Goal: Task Accomplishment & Management: Use online tool/utility

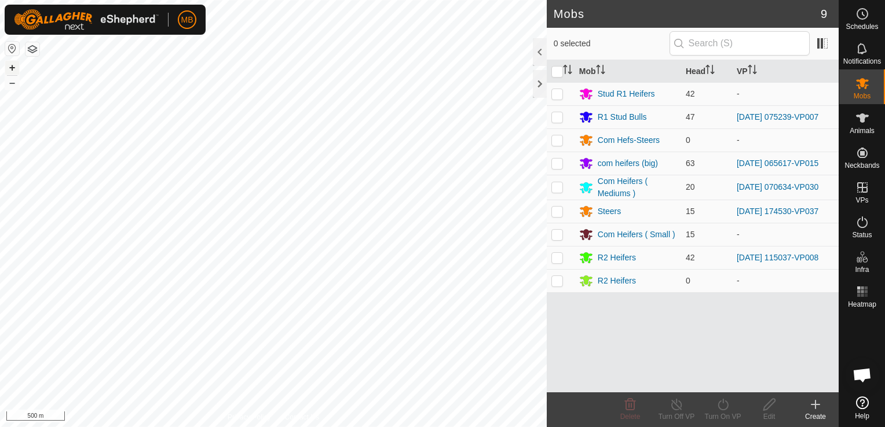
click at [14, 70] on button "+" at bounding box center [12, 68] width 14 height 14
click at [816, 412] on div "Create" at bounding box center [815, 417] width 46 height 10
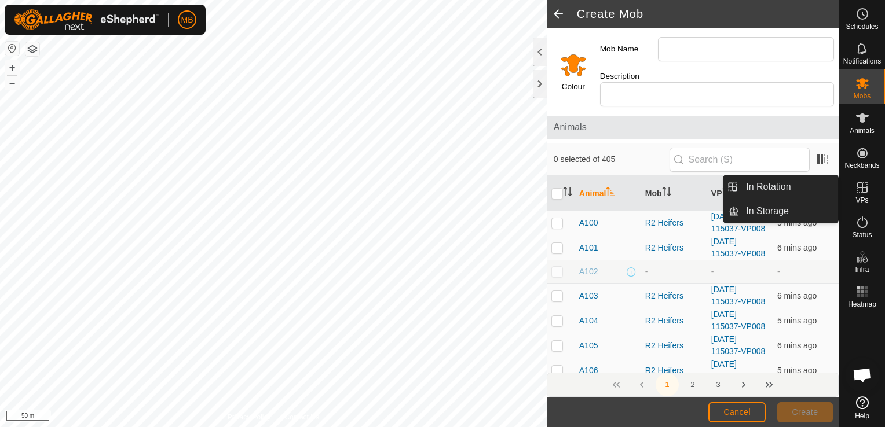
click at [860, 189] on icon at bounding box center [862, 188] width 14 height 14
click at [818, 184] on link "In Rotation" at bounding box center [788, 186] width 99 height 23
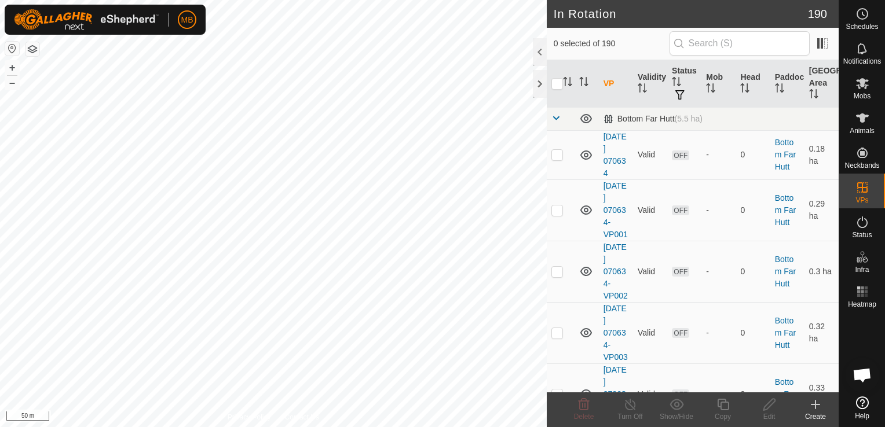
click at [815, 416] on div "Create" at bounding box center [815, 417] width 46 height 10
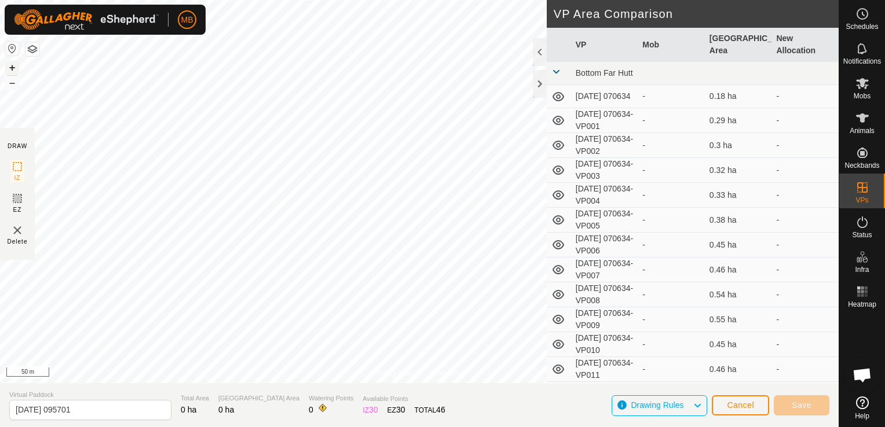
click at [10, 66] on button "+" at bounding box center [12, 68] width 14 height 14
click at [12, 87] on button "–" at bounding box center [12, 83] width 14 height 14
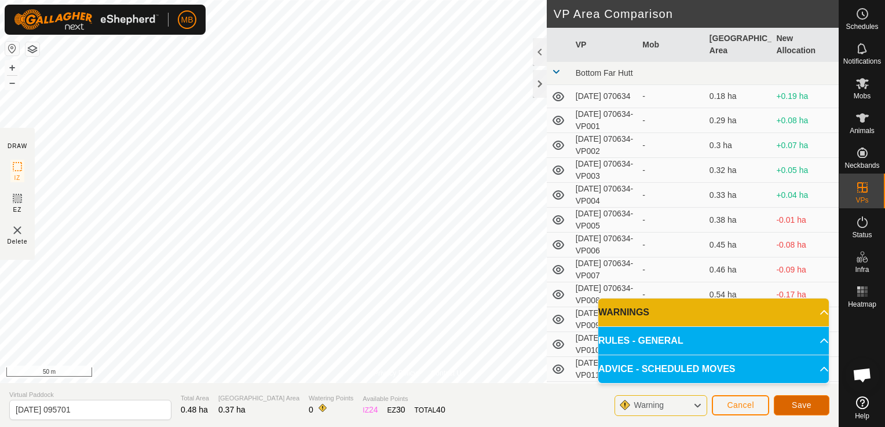
click at [799, 405] on span "Save" at bounding box center [802, 405] width 20 height 9
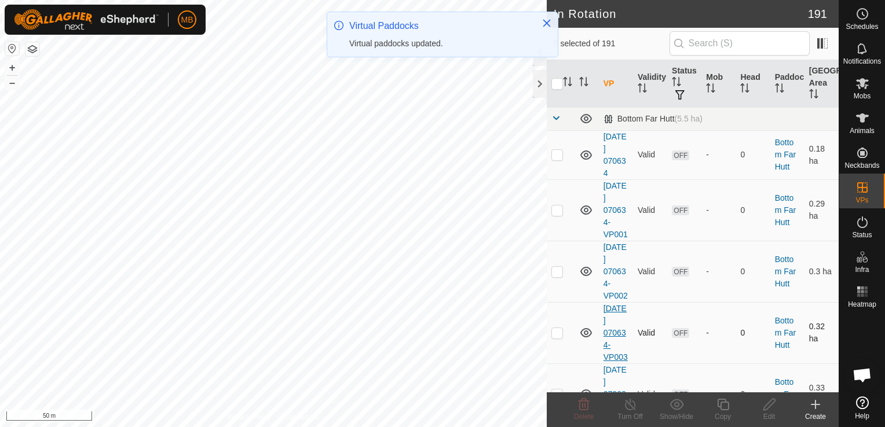
checkbox input "true"
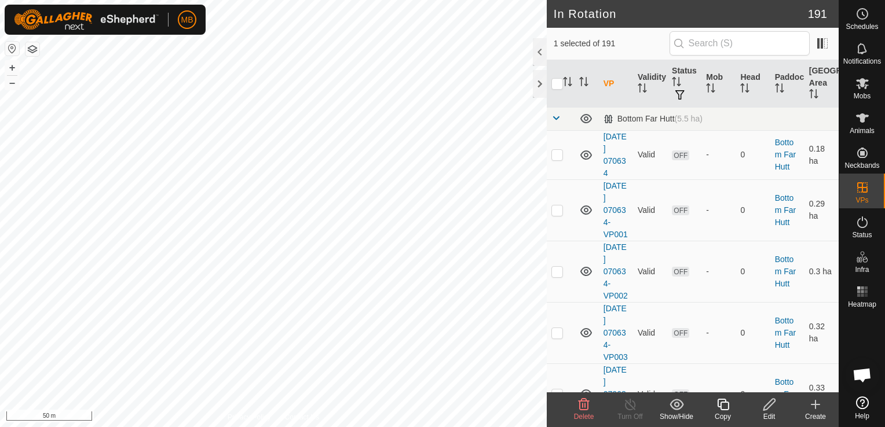
click at [720, 409] on icon at bounding box center [723, 405] width 14 height 14
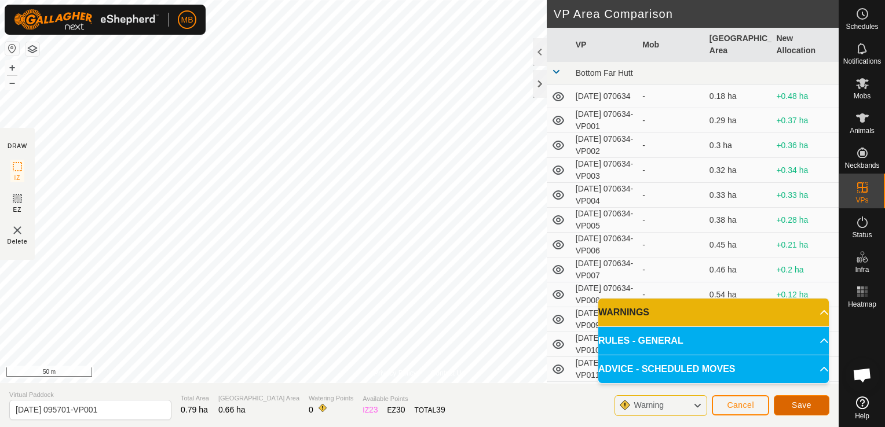
click at [799, 404] on span "Save" at bounding box center [802, 405] width 20 height 9
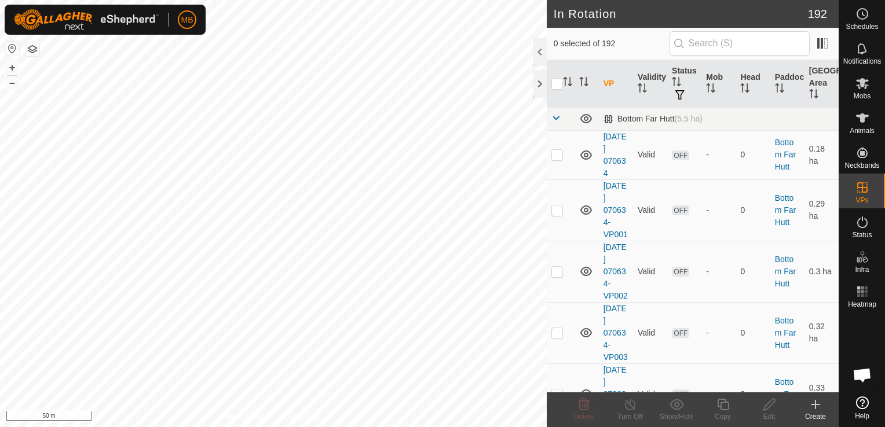
click at [357, 427] on html "MB Schedules Notifications Mobs Animals Neckbands VPs Status Infra Heatmap Help…" at bounding box center [442, 213] width 885 height 427
click at [352, 427] on html "MB Schedules Notifications Mobs Animals Neckbands VPs Status Infra Heatmap Help…" at bounding box center [442, 213] width 885 height 427
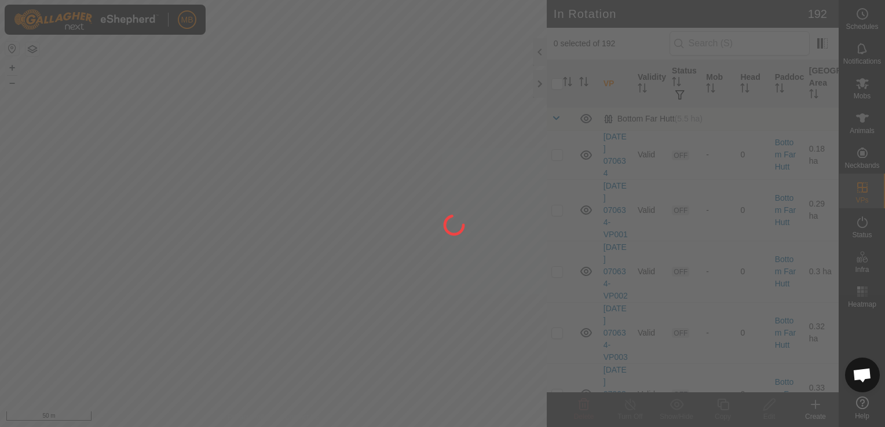
drag, startPoint x: 429, startPoint y: 175, endPoint x: 264, endPoint y: 364, distance: 251.2
click at [264, 364] on div at bounding box center [442, 213] width 885 height 427
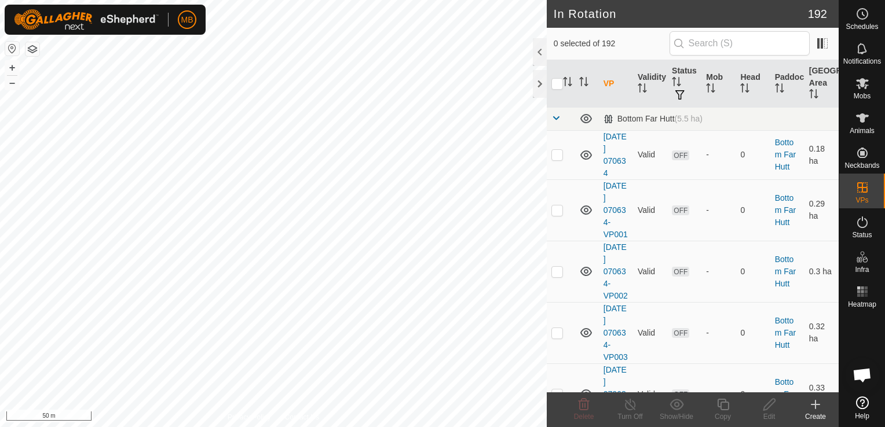
click at [816, 412] on div "Create" at bounding box center [815, 417] width 46 height 10
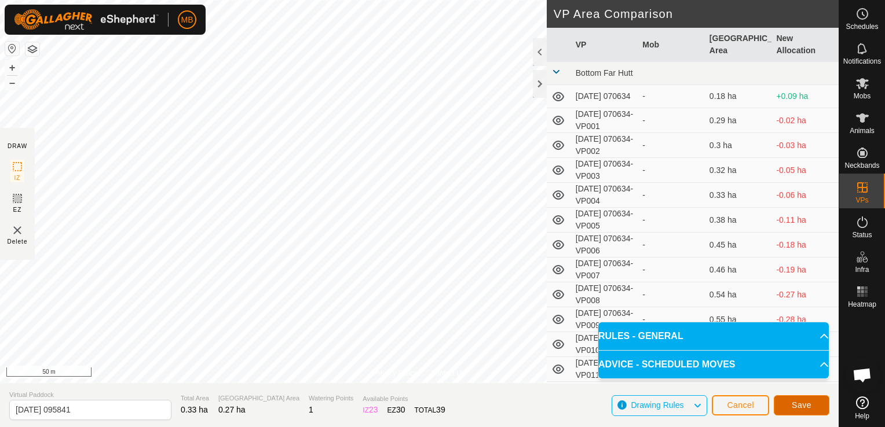
click at [812, 402] on button "Save" at bounding box center [802, 406] width 56 height 20
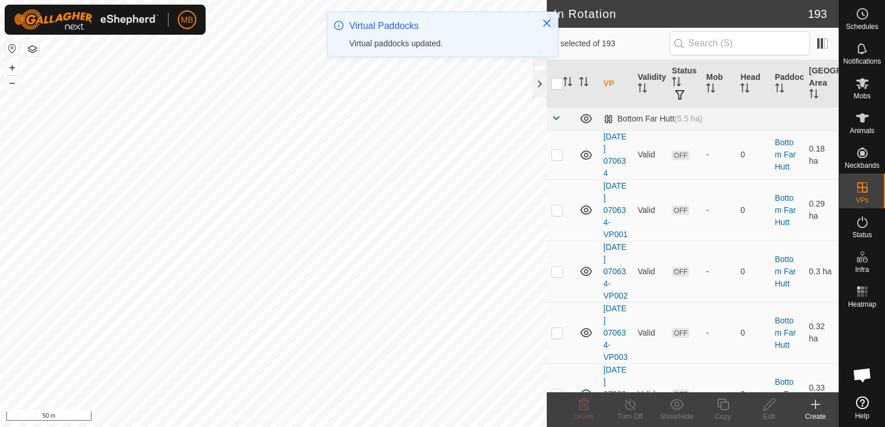
checkbox input "true"
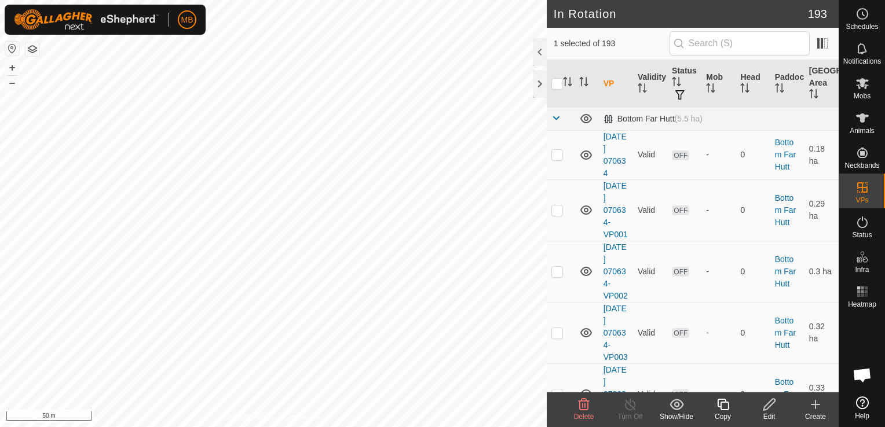
click at [721, 405] on icon at bounding box center [723, 405] width 14 height 14
click at [723, 414] on div "Copy" at bounding box center [723, 417] width 46 height 10
checkbox input "true"
click at [722, 407] on icon at bounding box center [723, 405] width 14 height 14
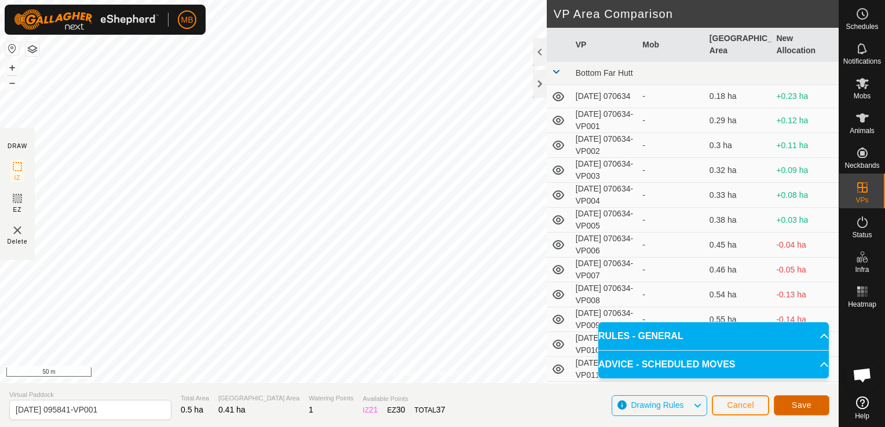
click at [806, 407] on span "Save" at bounding box center [802, 405] width 20 height 9
